Goal: Information Seeking & Learning: Learn about a topic

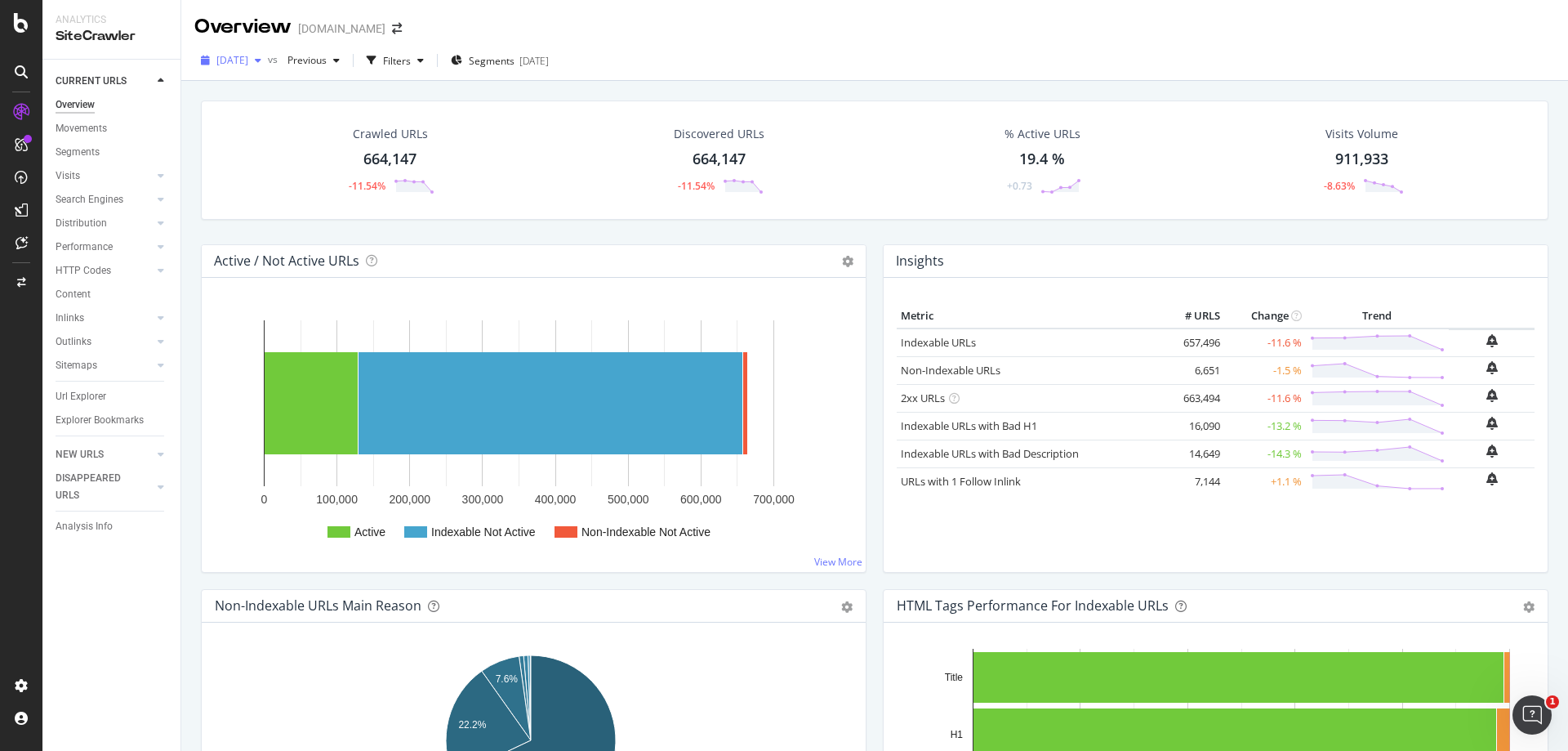
click at [268, 55] on div "button" at bounding box center [258, 60] width 19 height 10
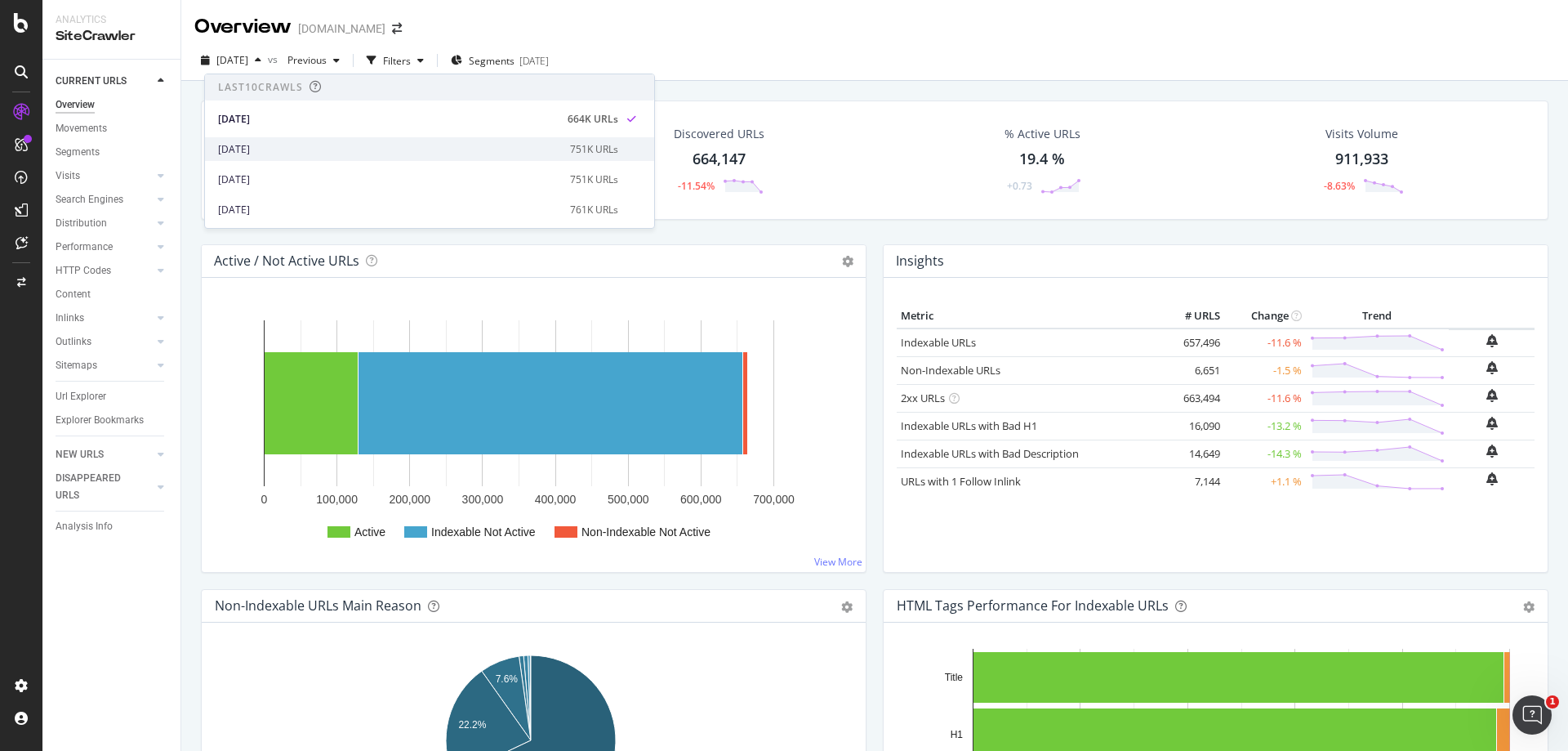
click at [290, 143] on div "[DATE]" at bounding box center [389, 149] width 342 height 15
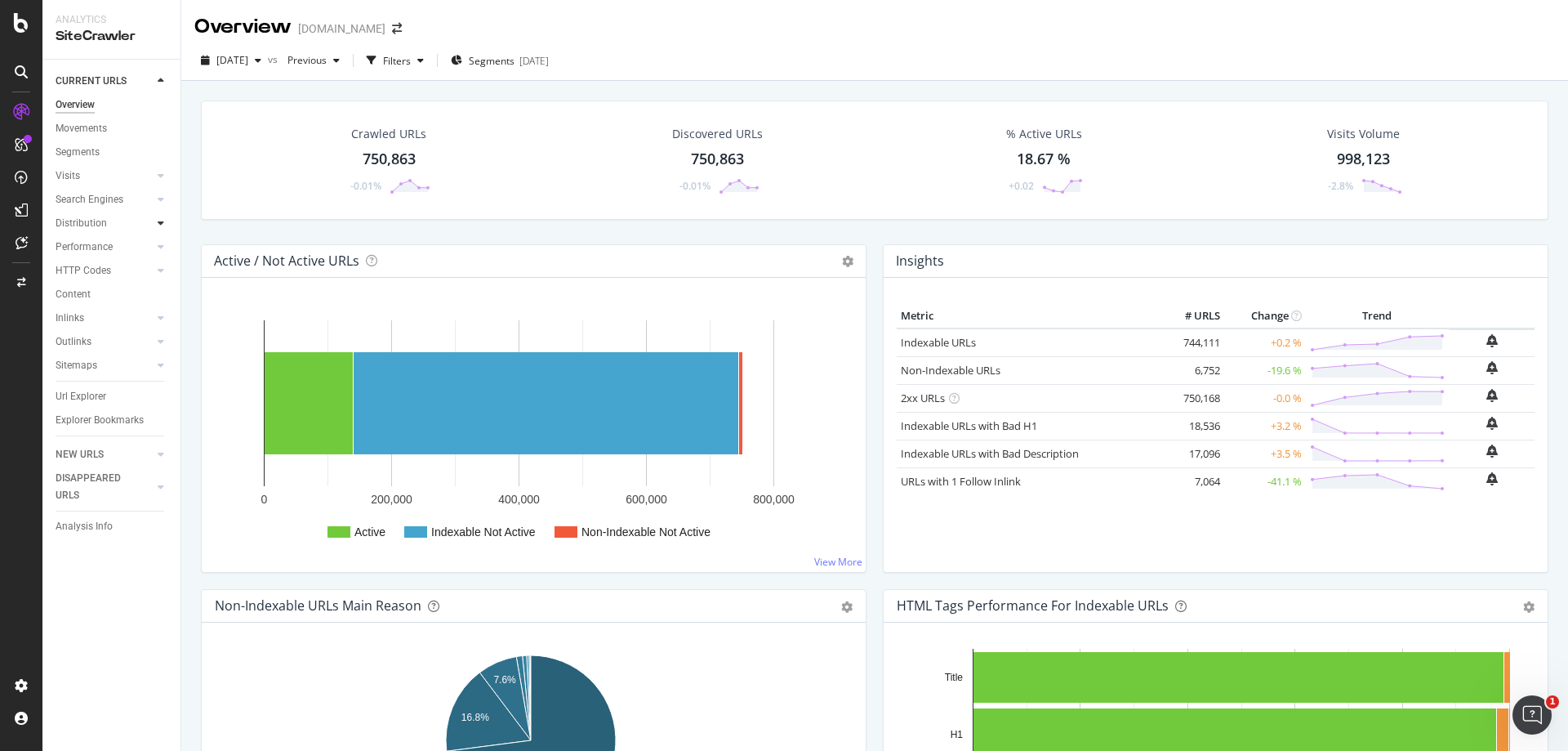
click at [161, 226] on icon at bounding box center [160, 223] width 7 height 10
click at [103, 270] on div "Segments" at bounding box center [84, 271] width 44 height 17
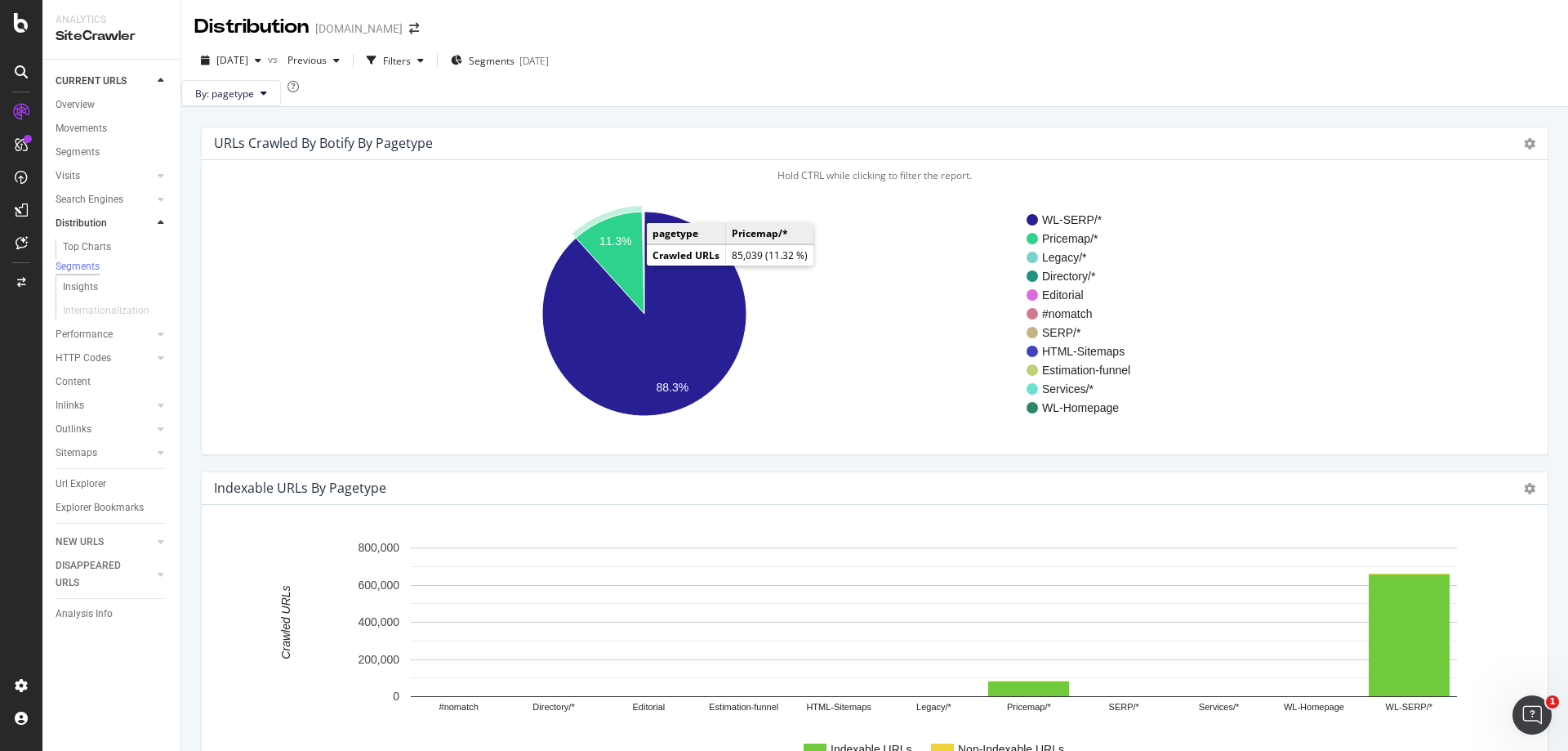
click at [613, 283] on icon "A chart." at bounding box center [610, 262] width 69 height 102
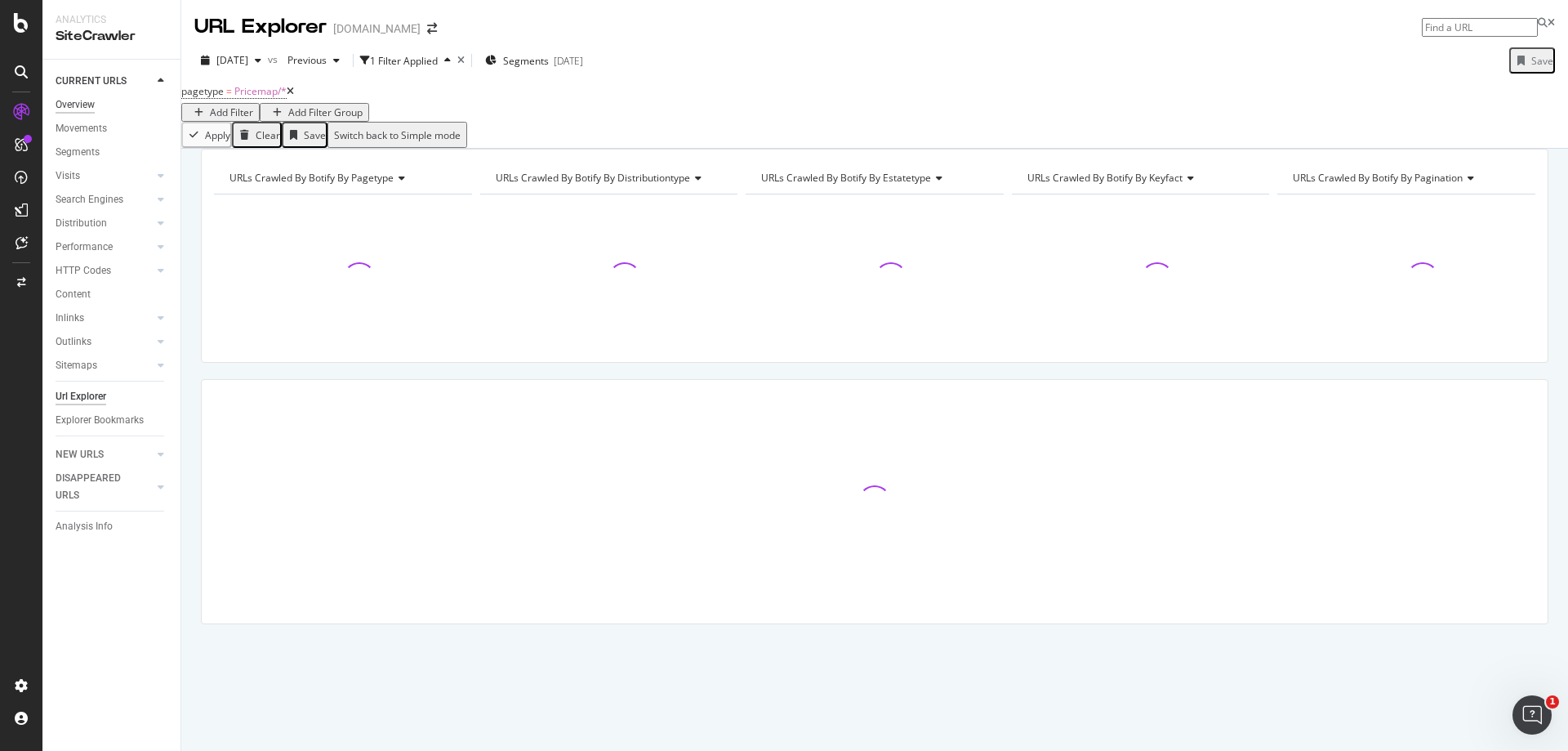
click at [87, 106] on div "Overview" at bounding box center [75, 105] width 39 height 17
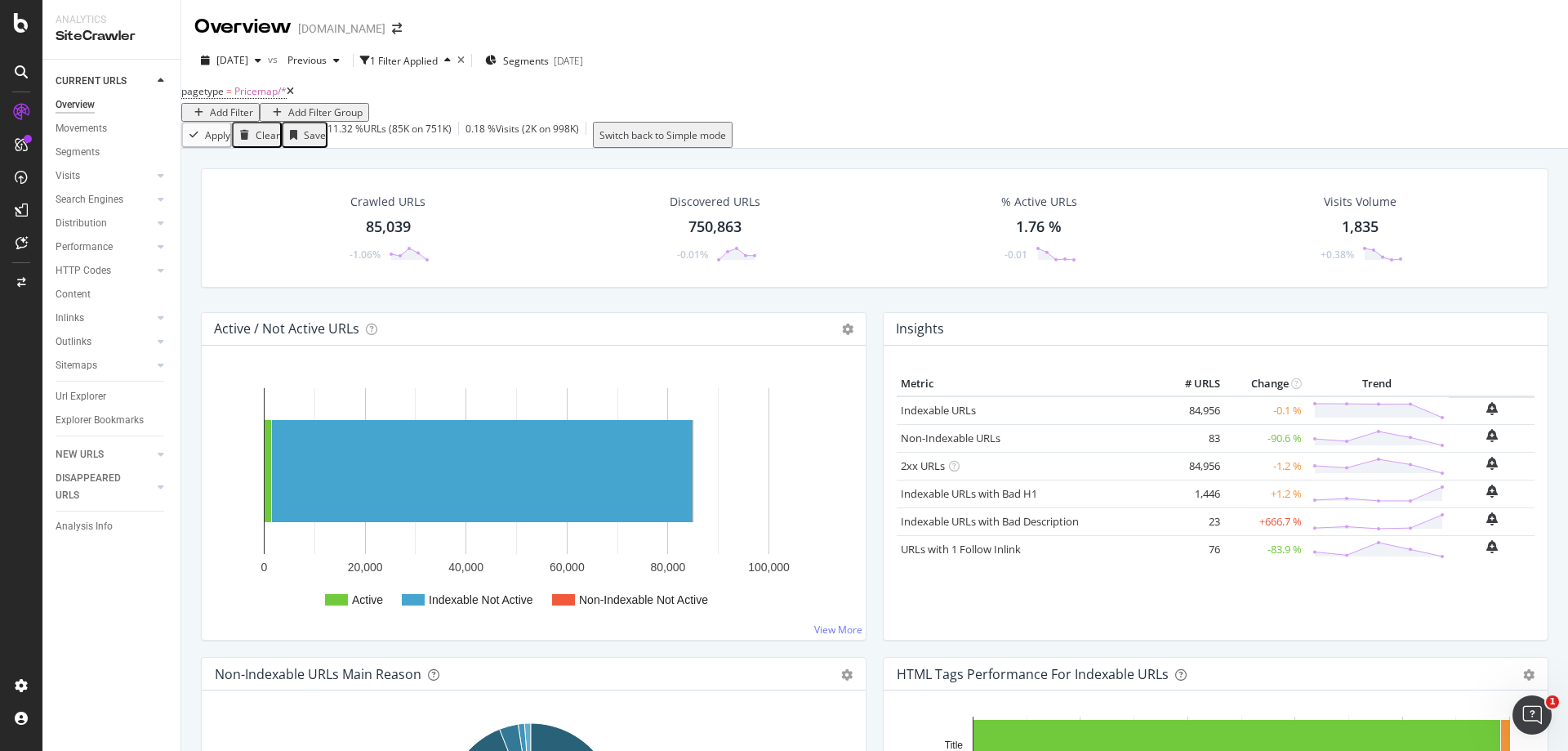
click at [294, 96] on icon at bounding box center [290, 91] width 8 height 10
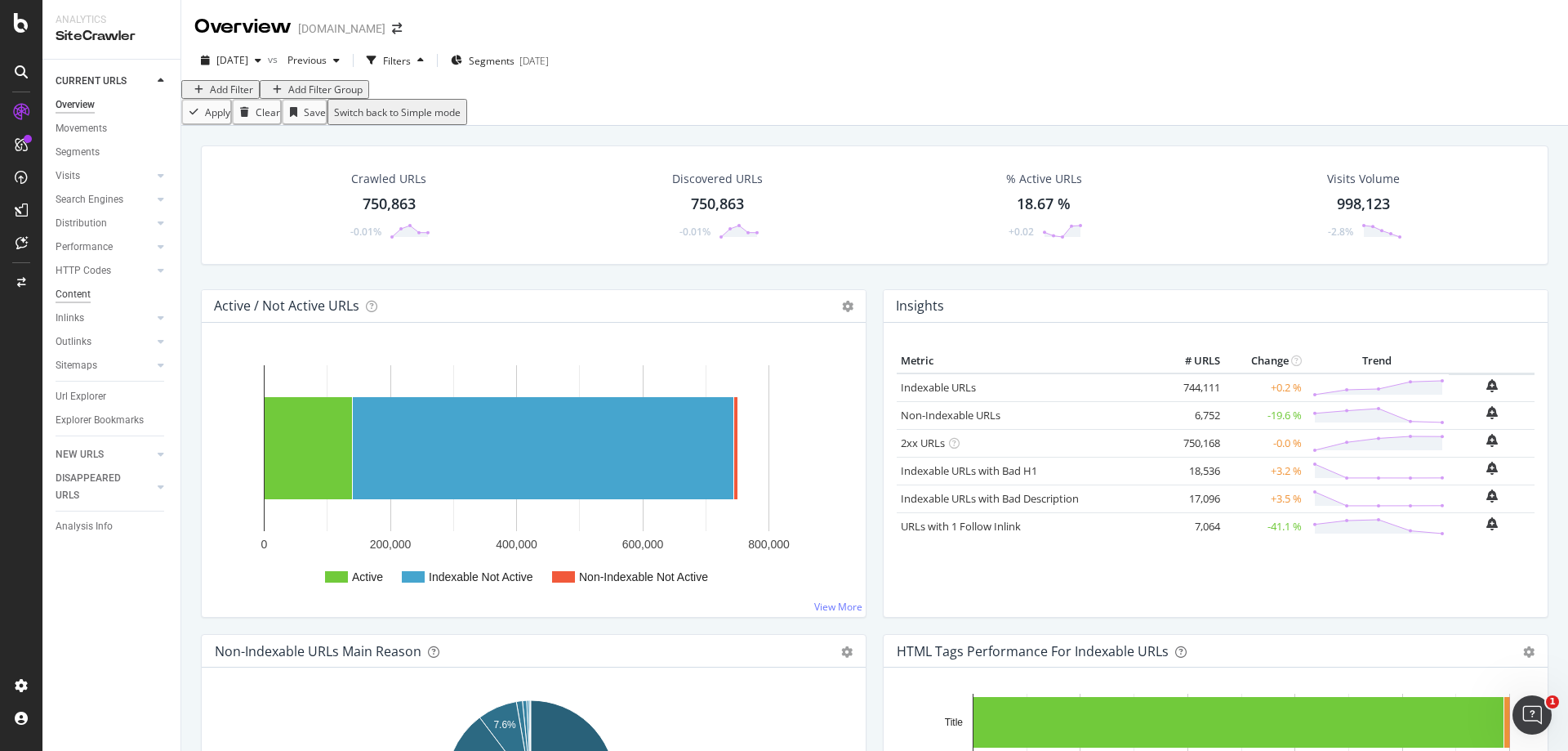
click at [75, 295] on div "Content" at bounding box center [73, 294] width 35 height 17
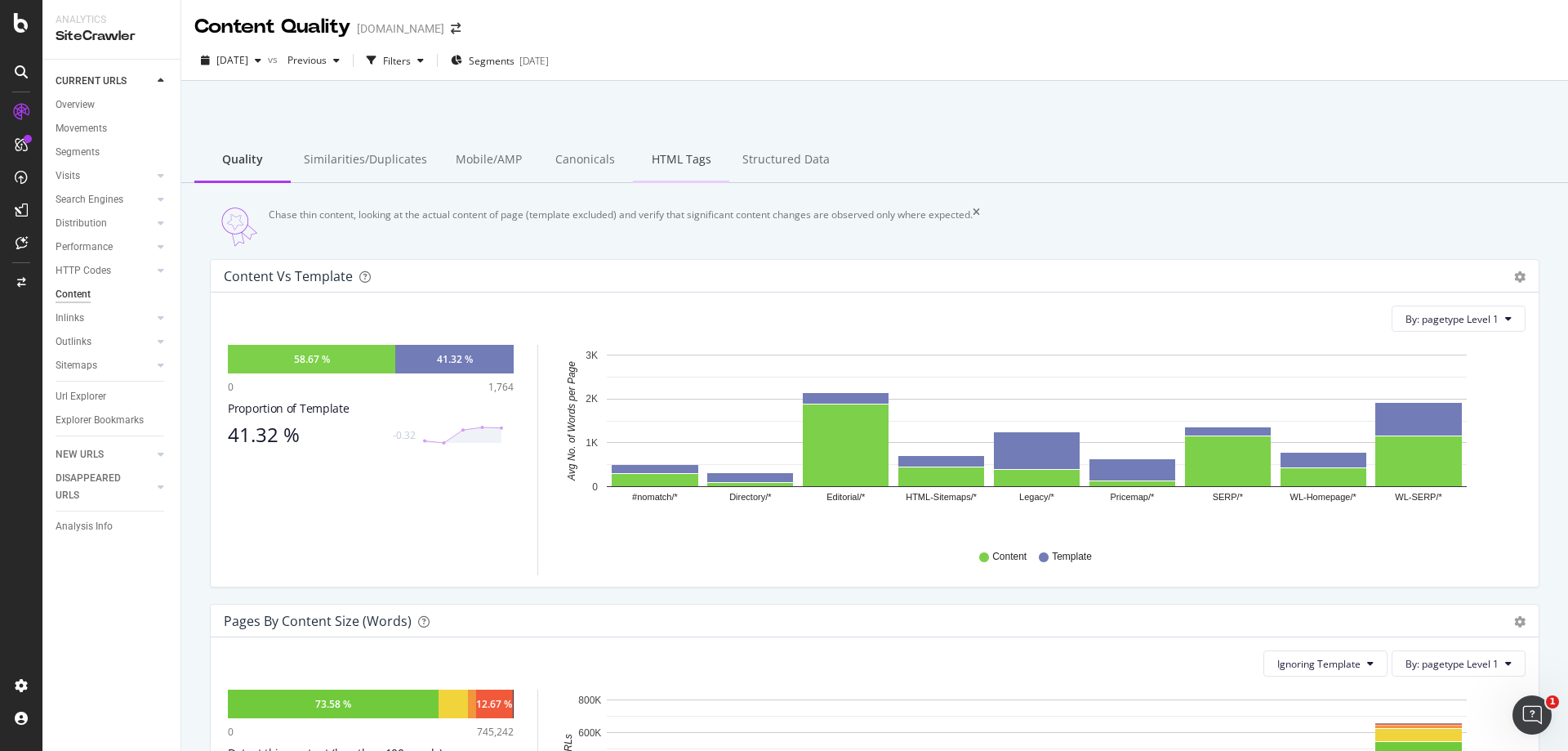
click at [674, 163] on div "HTML Tags" at bounding box center [681, 160] width 96 height 45
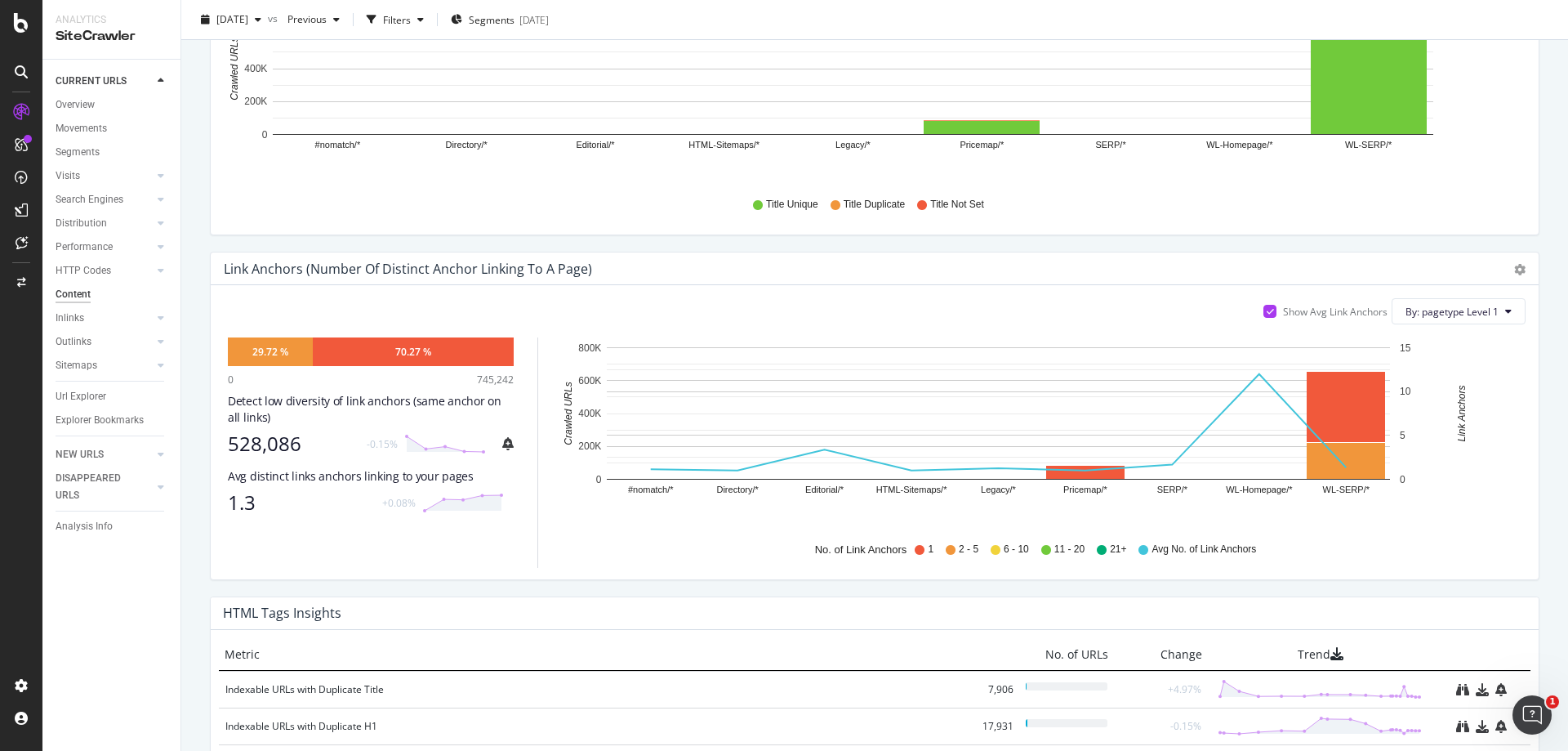
scroll to position [735, 0]
